Goal: Use online tool/utility: Utilize a website feature to perform a specific function

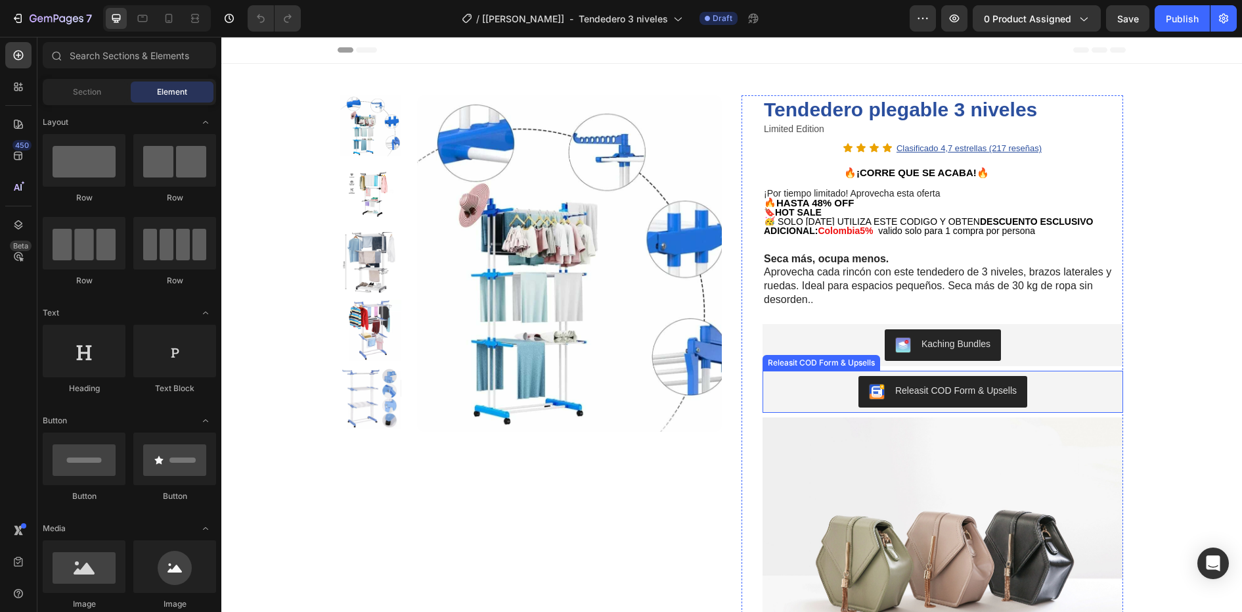
click at [802, 391] on div "Releasit COD Form & Upsells" at bounding box center [943, 392] width 350 height 32
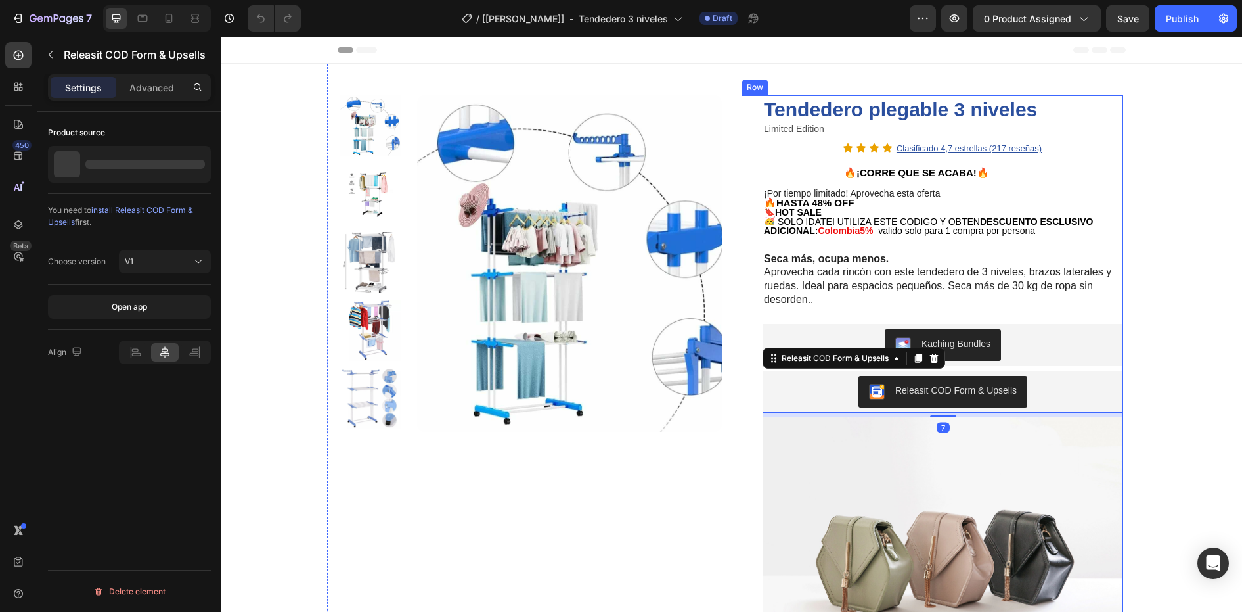
click at [746, 444] on div "Tendedero plegable 3 niveles Product Title Limited Edition Text Block Icon Icon…" at bounding box center [933, 541] width 382 height 892
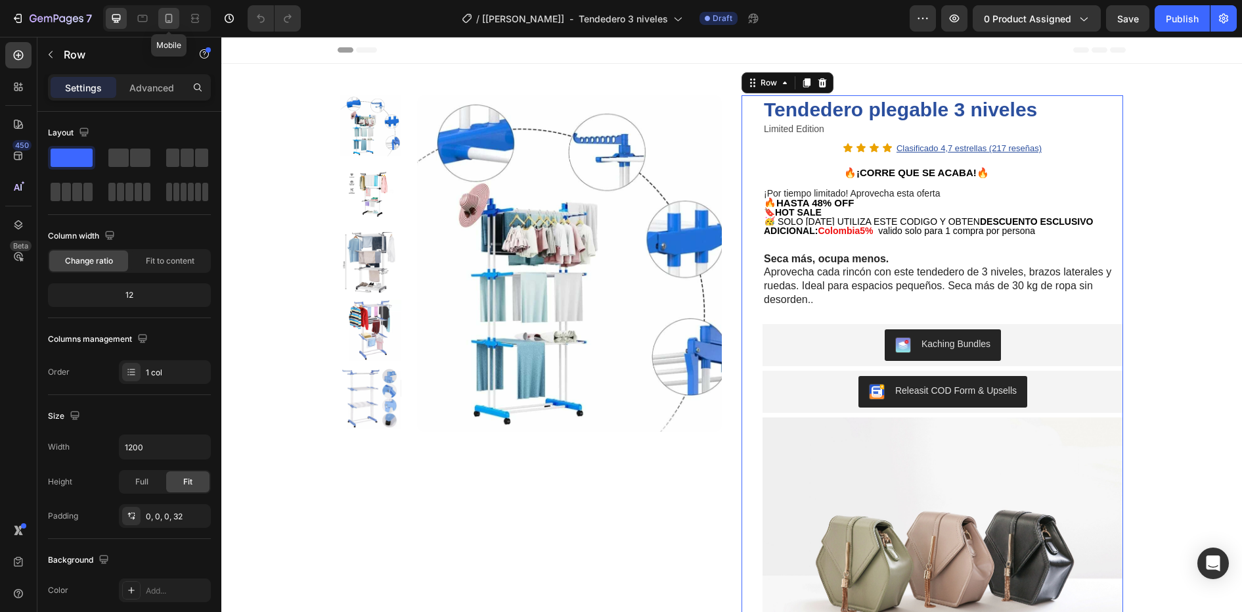
click at [164, 22] on icon at bounding box center [168, 18] width 13 height 13
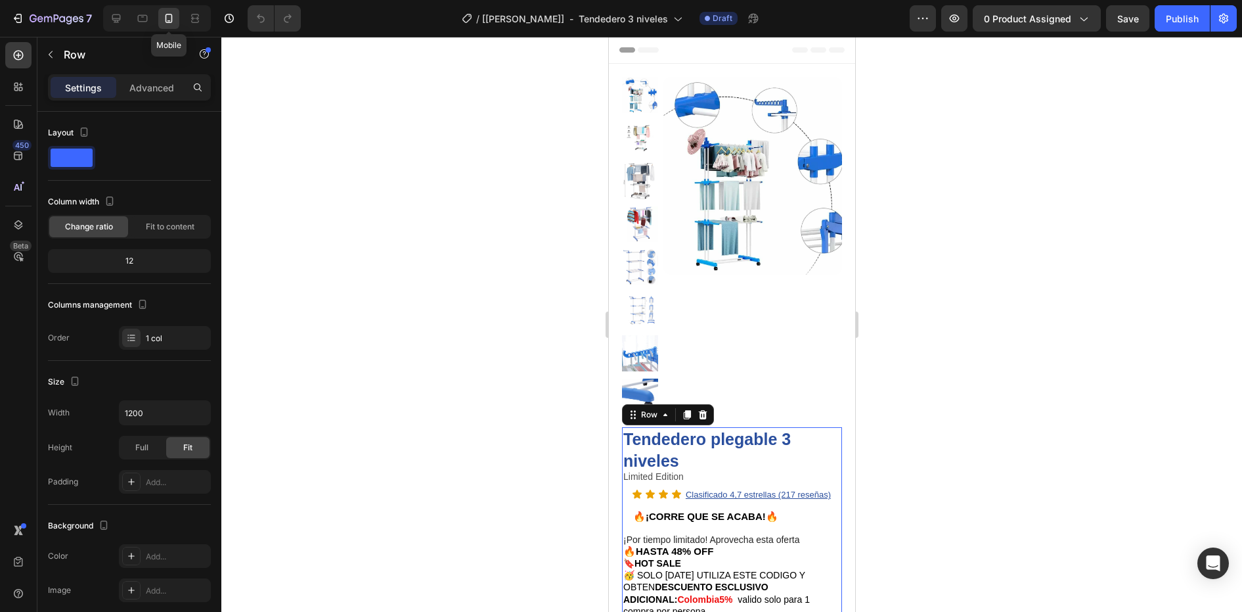
type input "100%"
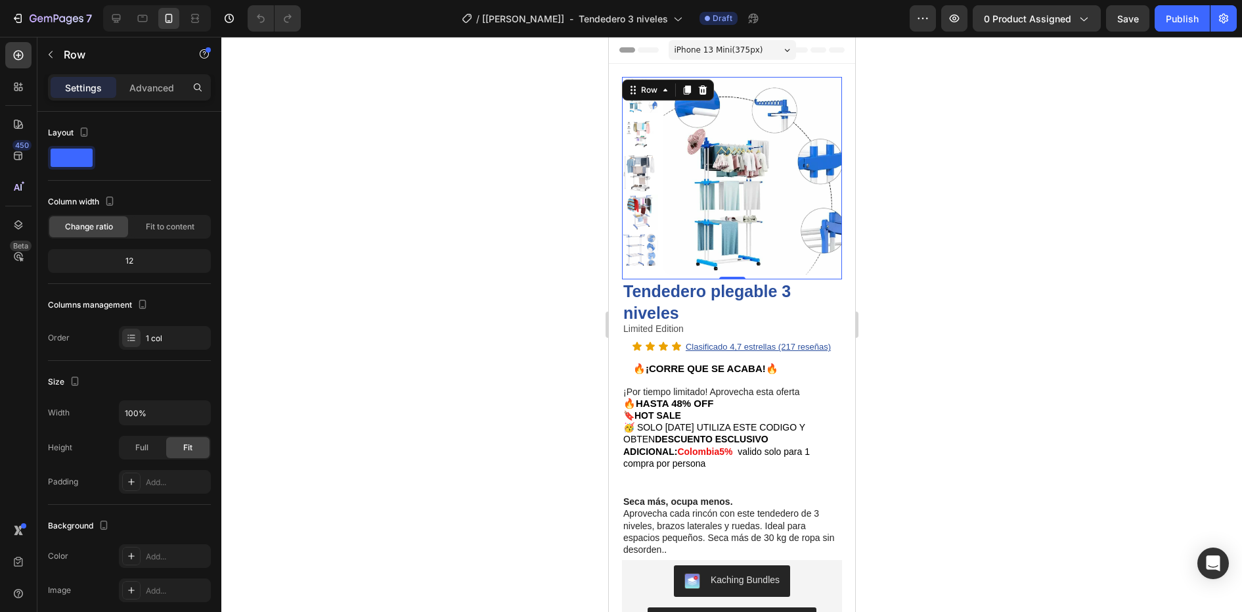
click at [821, 268] on div "Product Images" at bounding box center [732, 178] width 220 height 202
click at [700, 175] on img at bounding box center [752, 176] width 179 height 198
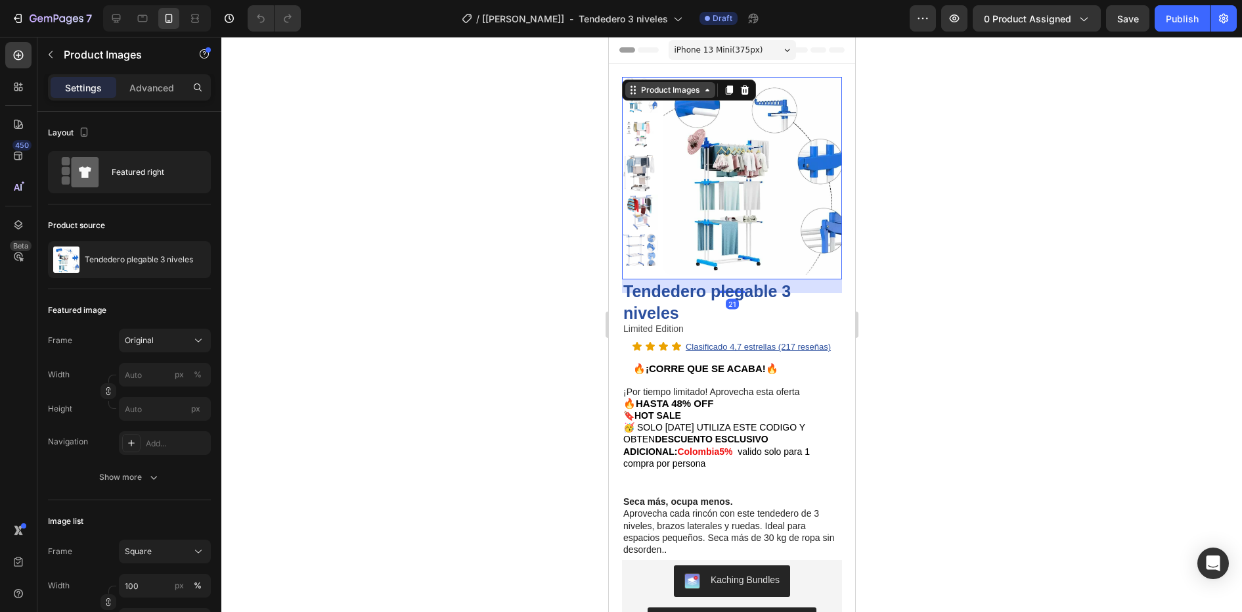
click at [672, 97] on div "Product Images" at bounding box center [670, 90] width 90 height 16
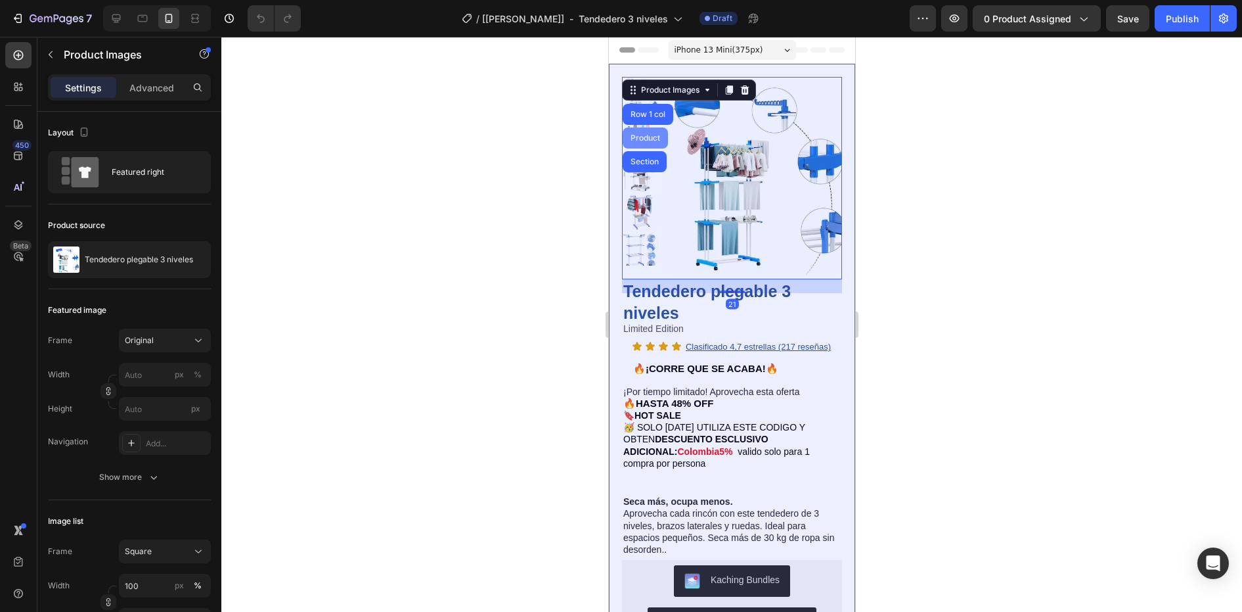
click at [649, 135] on div "Product" at bounding box center [644, 138] width 35 height 8
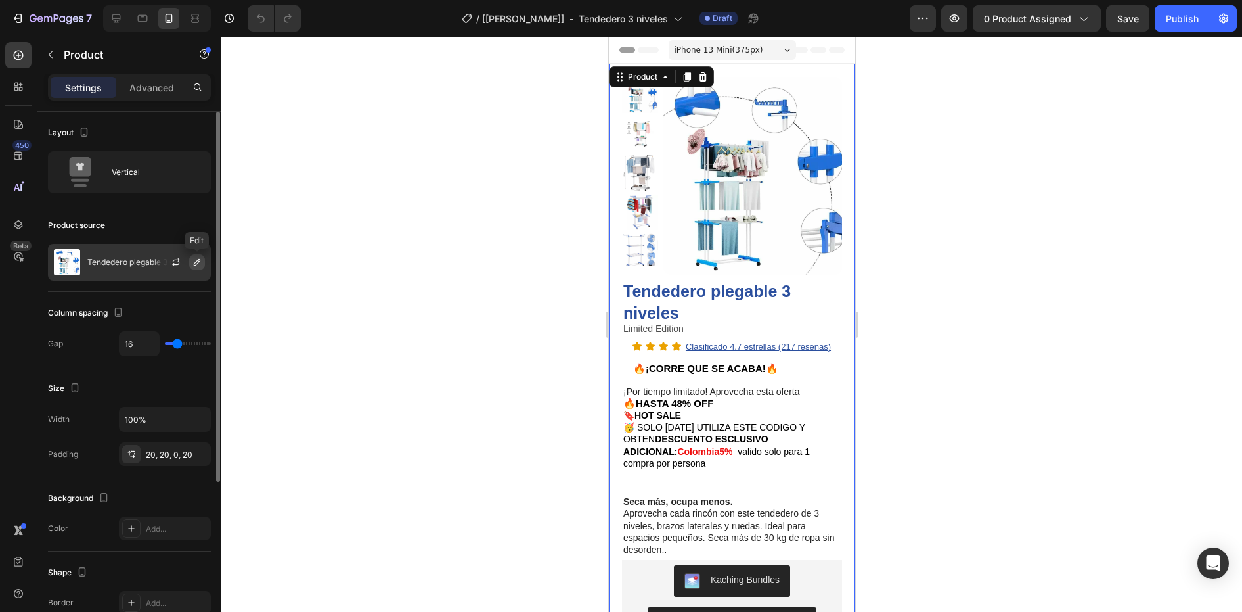
click at [193, 262] on icon "button" at bounding box center [197, 262] width 11 height 11
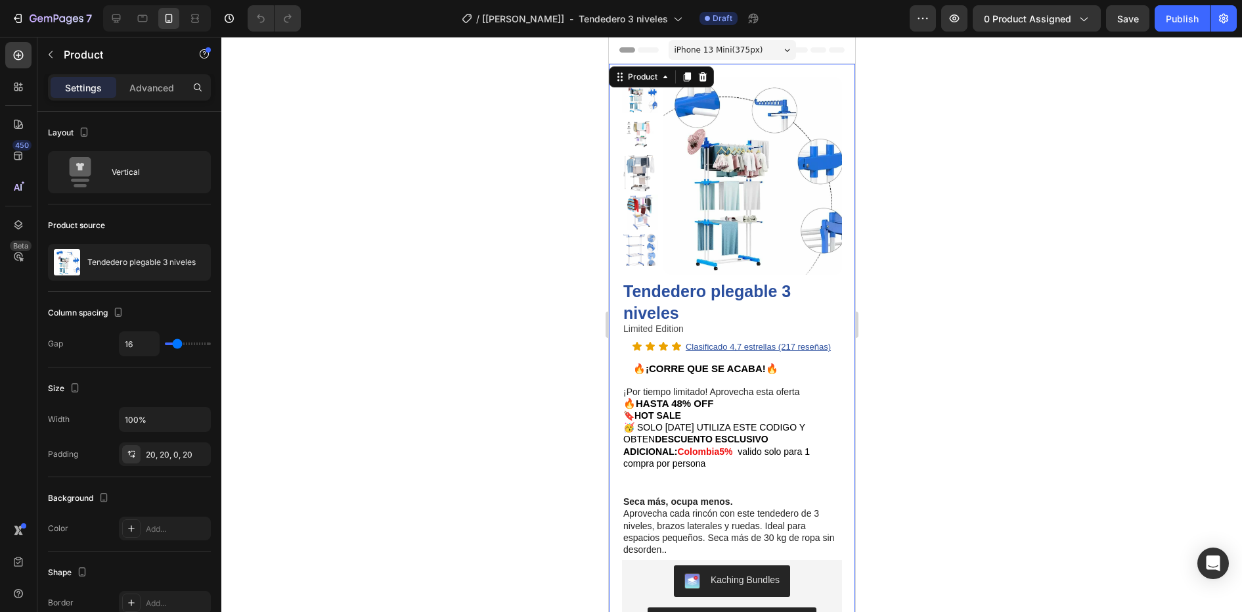
click at [514, 289] on div at bounding box center [731, 324] width 1021 height 575
